Goal: Information Seeking & Learning: Learn about a topic

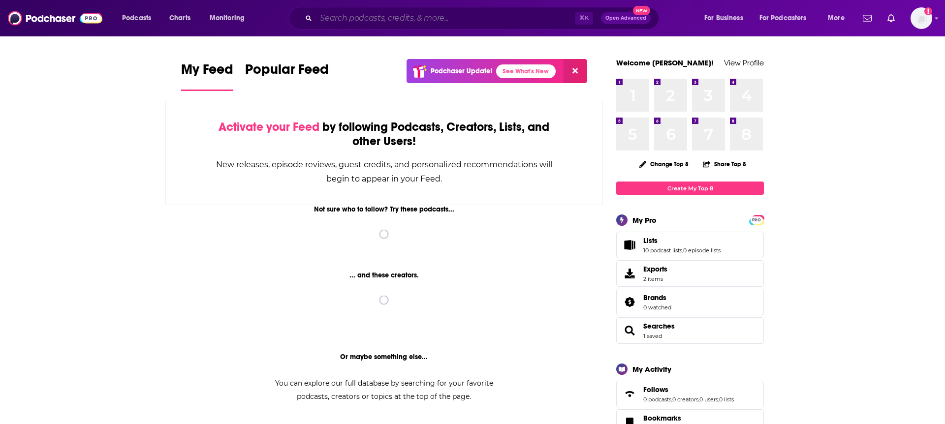
click at [425, 17] on input "Search podcasts, credits, & more..." at bounding box center [445, 18] width 259 height 16
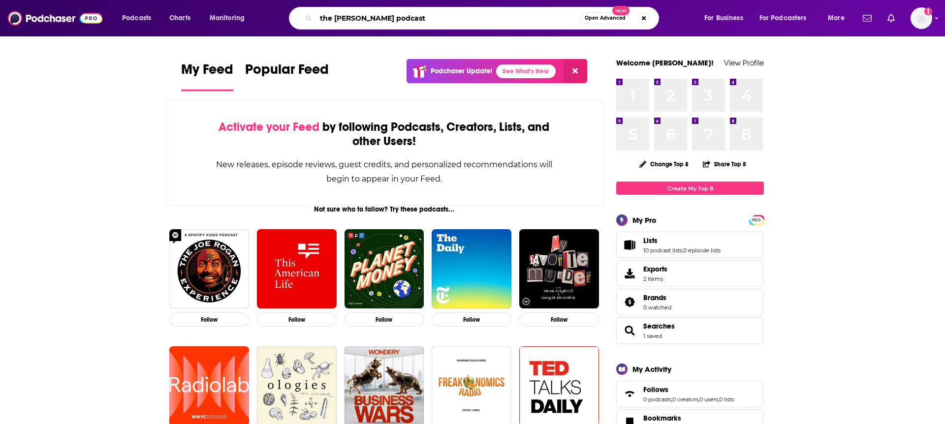
type input "the [PERSON_NAME] podcast"
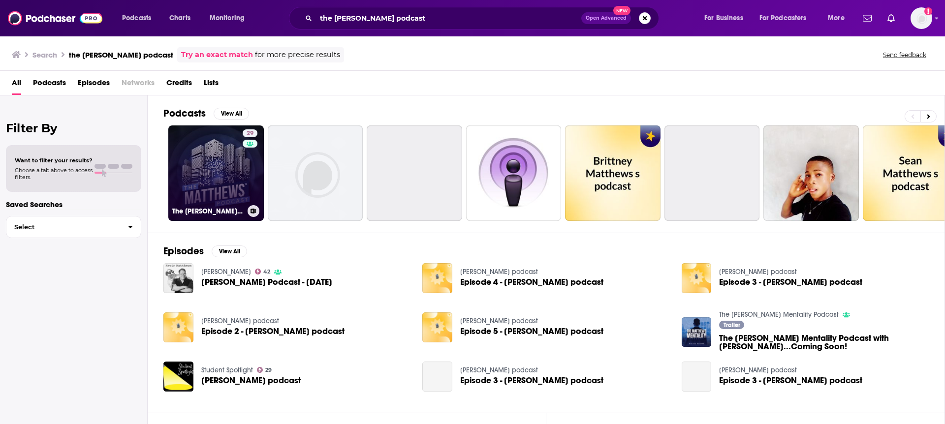
click at [218, 177] on link "29 The [PERSON_NAME] Podcast" at bounding box center [216, 174] width 96 height 96
